Goal: Information Seeking & Learning: Learn about a topic

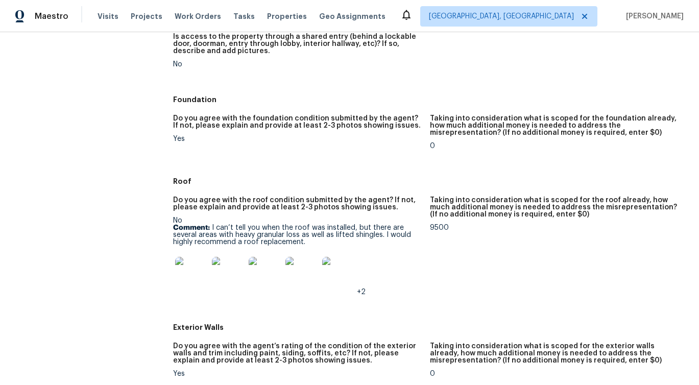
scroll to position [257, 0]
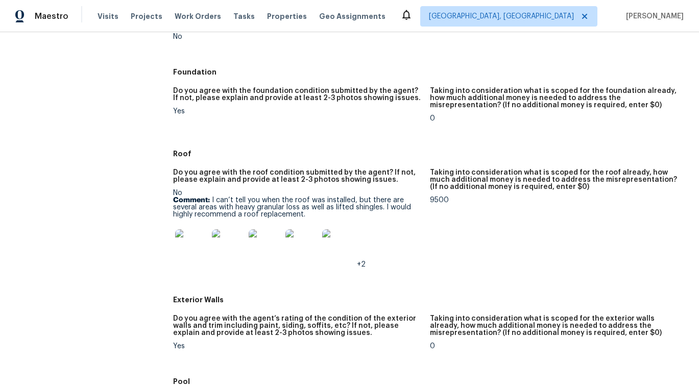
click at [198, 253] on img at bounding box center [191, 245] width 33 height 33
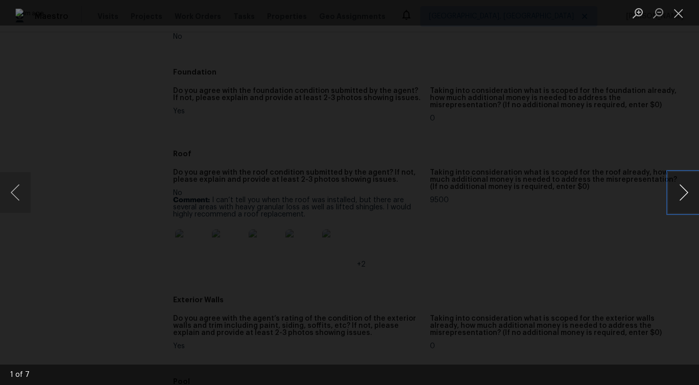
click at [684, 201] on button "Next image" at bounding box center [684, 192] width 31 height 41
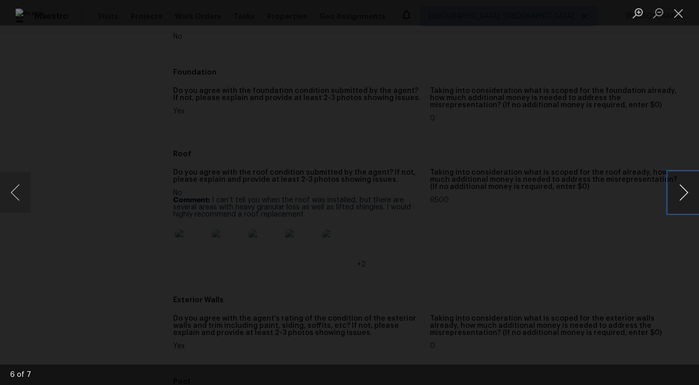
click at [684, 201] on button "Next image" at bounding box center [684, 192] width 31 height 41
click at [674, 242] on div "Lightbox" at bounding box center [349, 192] width 699 height 385
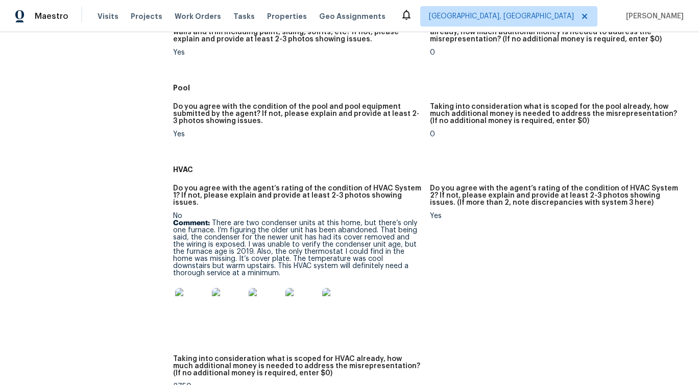
scroll to position [552, 0]
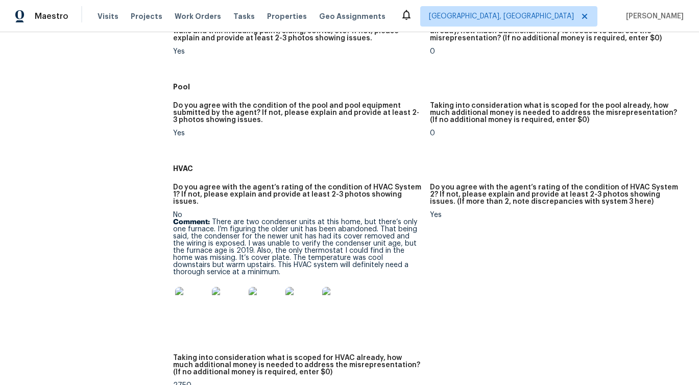
click at [184, 297] on img at bounding box center [191, 303] width 33 height 33
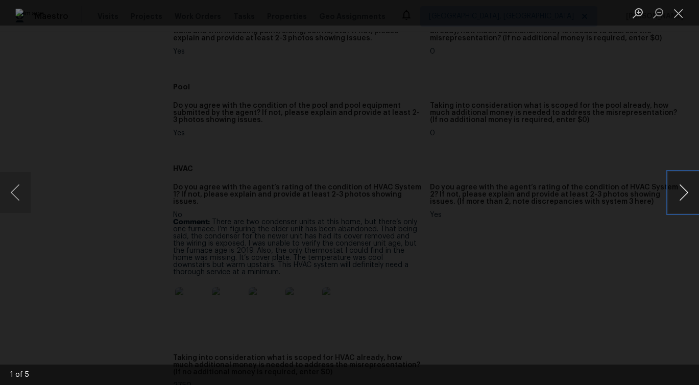
click at [680, 198] on button "Next image" at bounding box center [684, 192] width 31 height 41
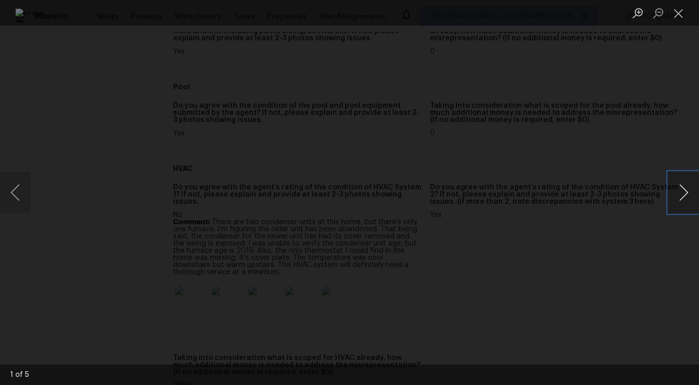
click at [680, 198] on button "Next image" at bounding box center [684, 192] width 31 height 41
click at [632, 288] on div "Lightbox" at bounding box center [349, 192] width 699 height 385
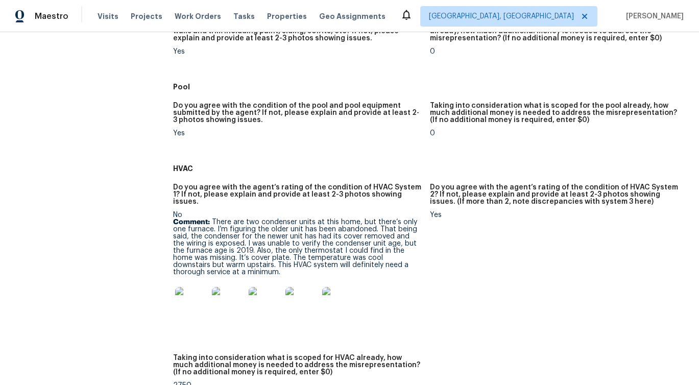
click at [272, 247] on p "Comment: There are two condenser units at this home, but there’s only one furna…" at bounding box center [297, 247] width 249 height 57
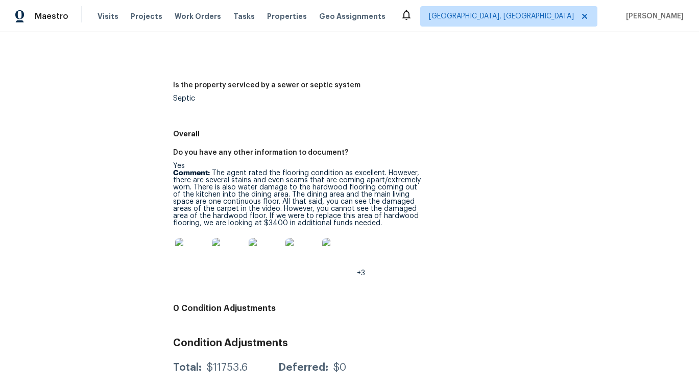
scroll to position [1609, 0]
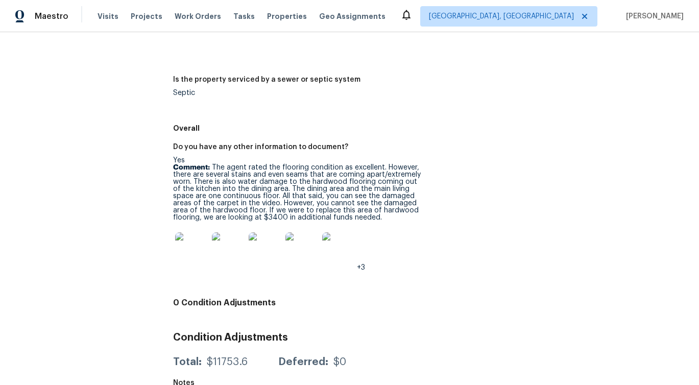
click at [204, 238] on img at bounding box center [191, 248] width 33 height 33
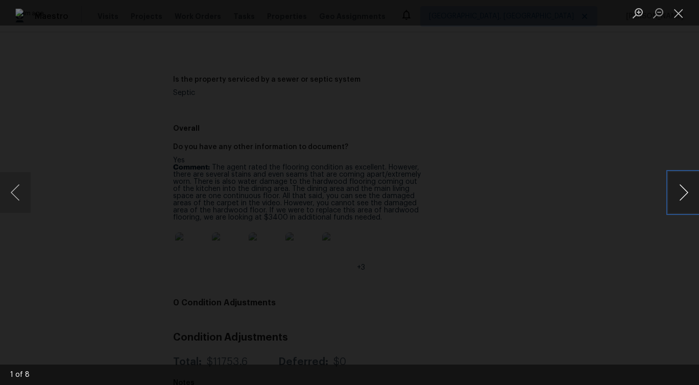
click at [682, 200] on button "Next image" at bounding box center [684, 192] width 31 height 41
